Goal: Use online tool/utility: Utilize a website feature to perform a specific function

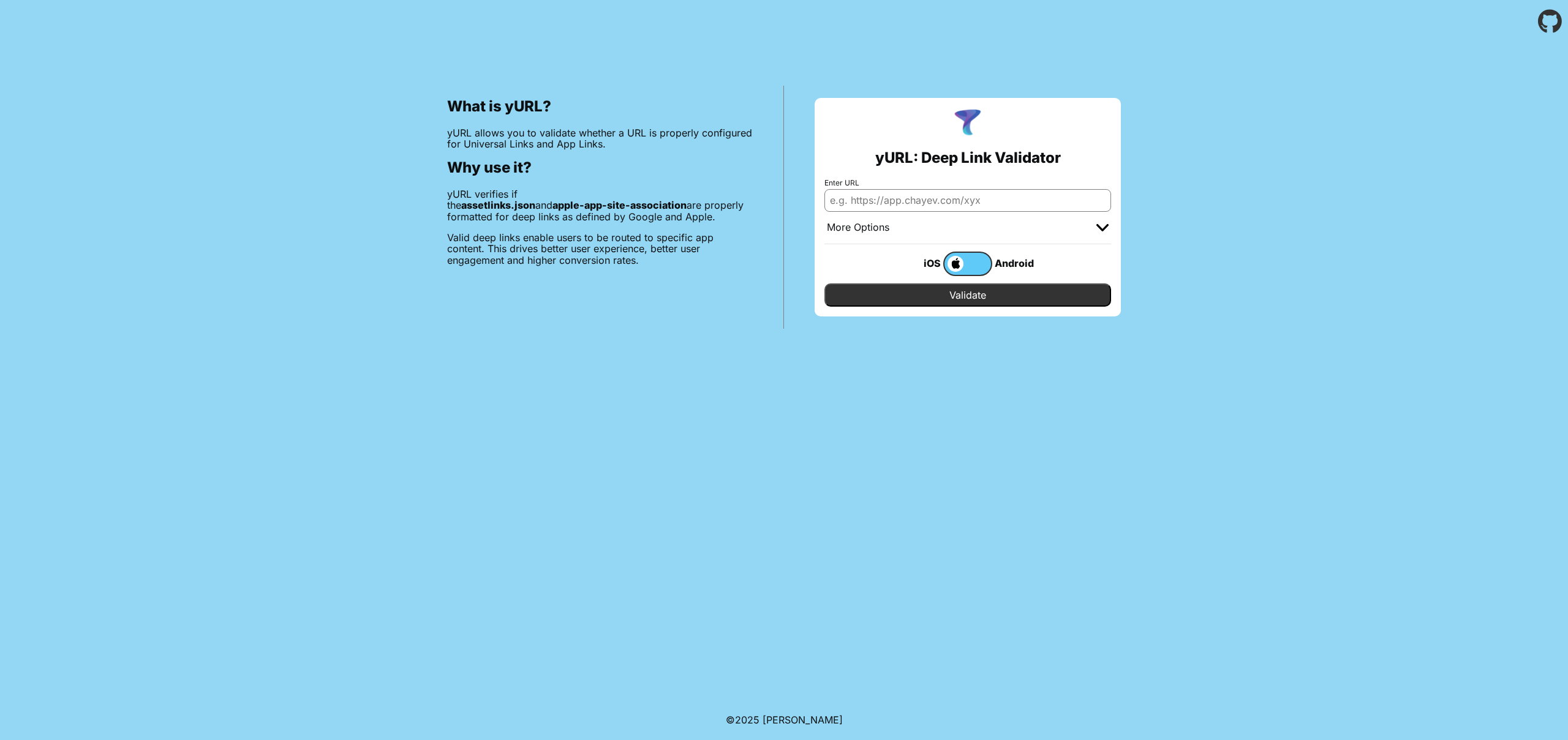
click at [923, 204] on input "Enter URL" at bounding box center [968, 200] width 287 height 22
paste input "[URL][DOMAIN_NAME]"
type input "[URL][DOMAIN_NAME]"
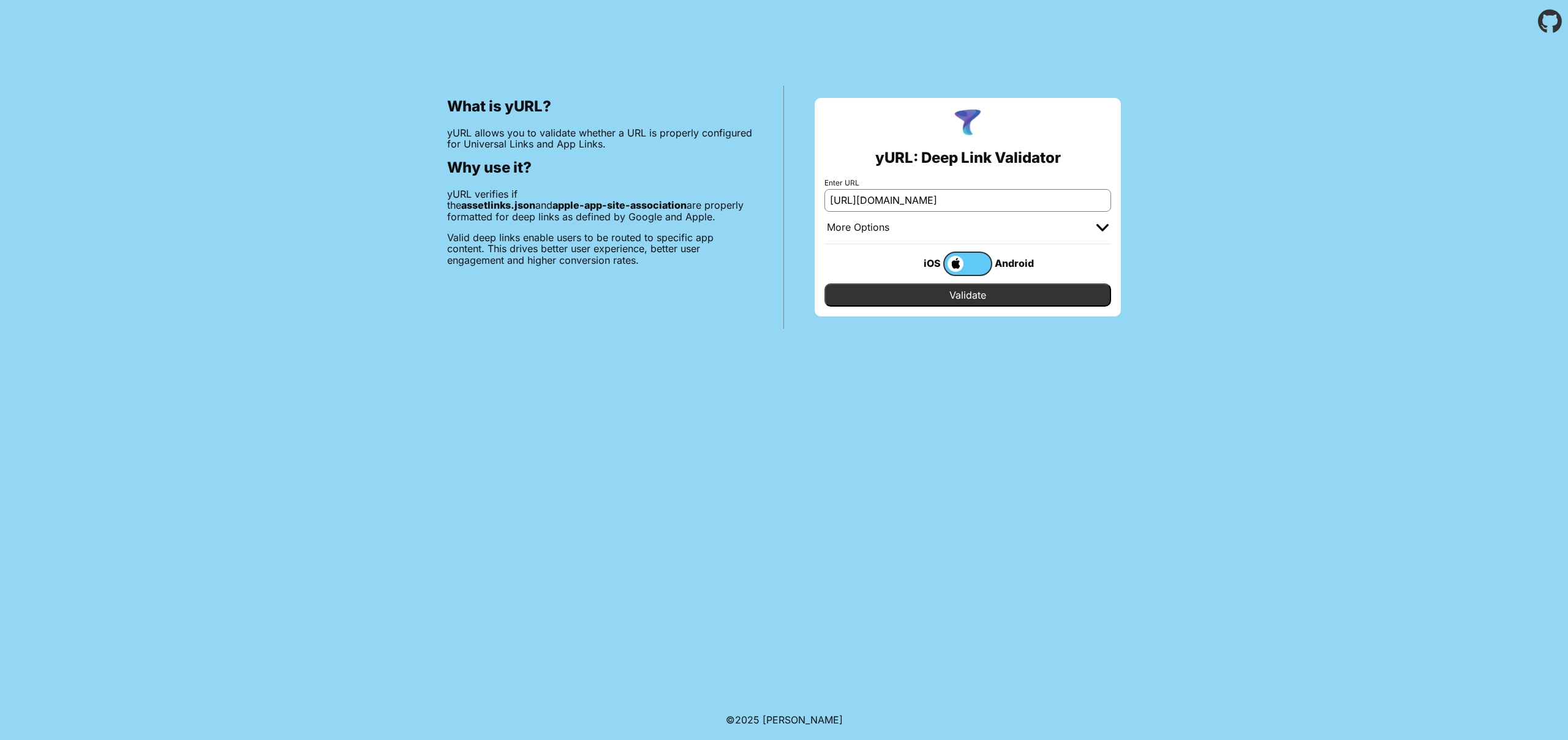
click at [965, 292] on input "Validate" at bounding box center [968, 295] width 287 height 23
